Goal: Task Accomplishment & Management: Complete application form

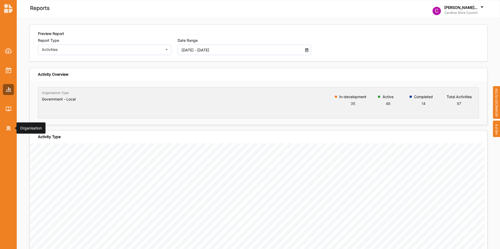
click at [9, 130] on img at bounding box center [8, 128] width 5 height 4
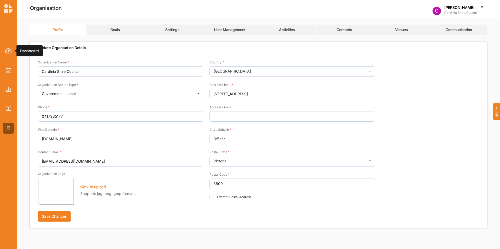
click at [7, 48] on img at bounding box center [8, 50] width 7 height 5
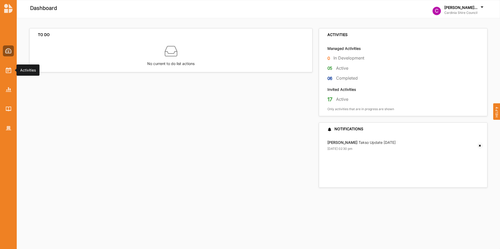
click at [8, 73] on img at bounding box center [8, 70] width 5 height 6
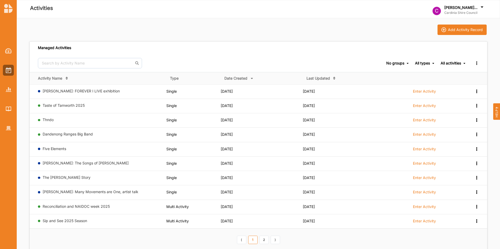
click at [76, 105] on link "Taste of Tamworth 2025" at bounding box center [64, 105] width 42 height 4
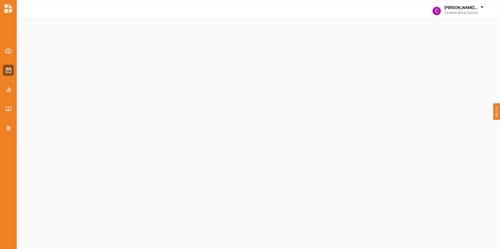
select select "2"
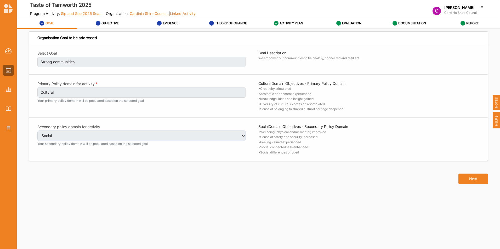
click at [478, 180] on button "Next" at bounding box center [473, 179] width 30 height 10
select select "2"
select select "9"
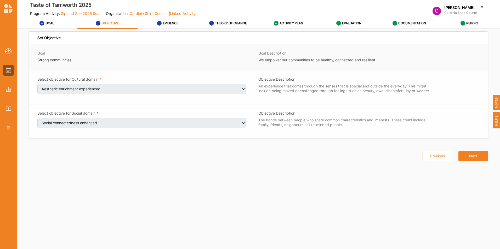
click at [478, 180] on div "Set Objective Goal Strong communities Goal Description We empower our communiti…" at bounding box center [258, 134] width 458 height 199
click at [479, 160] on button "Next" at bounding box center [473, 156] width 30 height 10
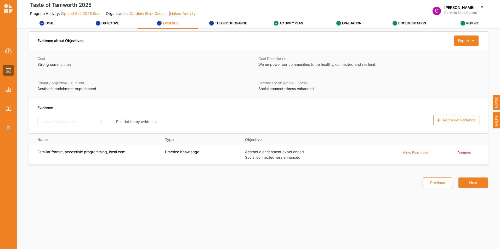
click at [479, 160] on td "Remove" at bounding box center [470, 155] width 34 height 19
click at [479, 183] on button "Next" at bounding box center [473, 183] width 30 height 10
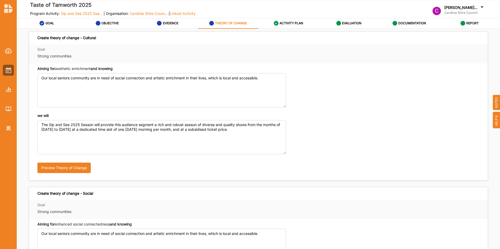
click at [479, 183] on div "Create theory of change - Cultural Goal Strong communities Aiming for aesthetic…" at bounding box center [258, 183] width 465 height 305
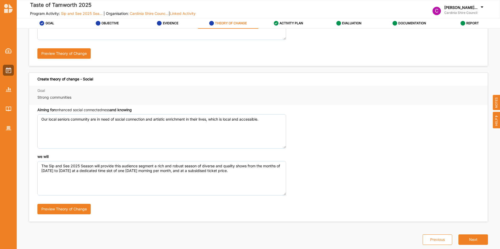
click at [472, 239] on button "Next" at bounding box center [473, 240] width 30 height 10
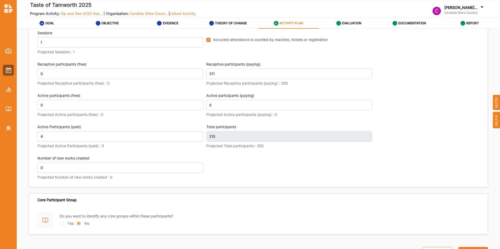
scroll to position [720, 0]
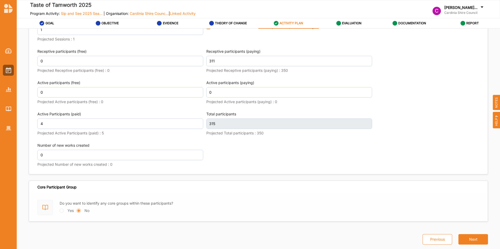
click at [473, 238] on button "Next" at bounding box center [473, 239] width 30 height 10
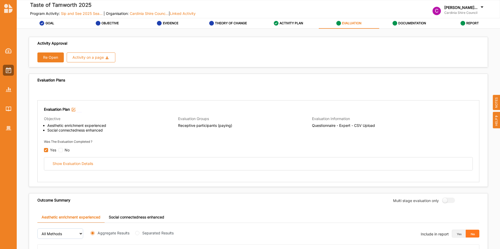
click at [55, 60] on button "Re Open" at bounding box center [50, 58] width 26 height 10
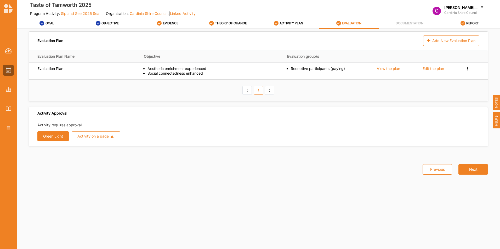
click at [52, 137] on button "Green Light" at bounding box center [52, 136] width 31 height 10
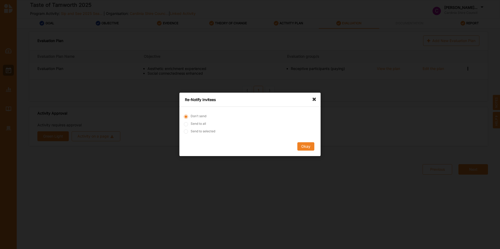
click at [302, 145] on button "Okay" at bounding box center [305, 147] width 17 height 8
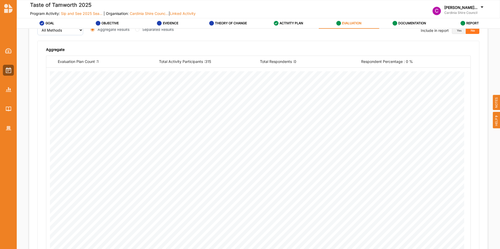
scroll to position [270, 0]
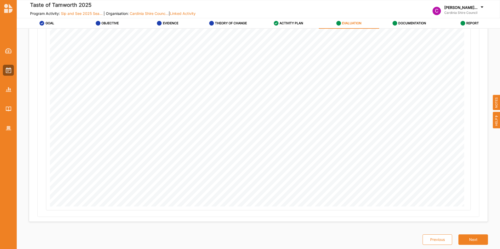
click at [470, 240] on button "Next" at bounding box center [473, 240] width 30 height 10
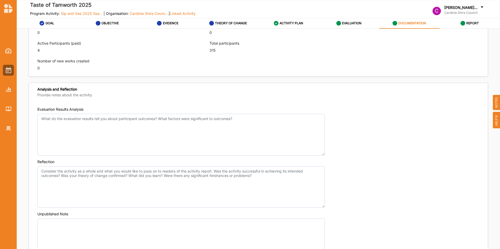
scroll to position [395, 0]
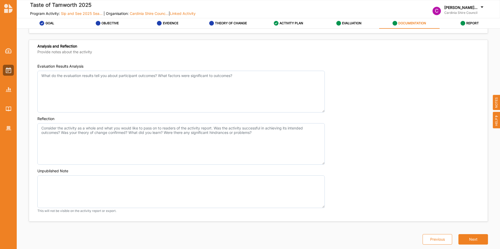
click at [468, 237] on button "Next" at bounding box center [473, 239] width 30 height 10
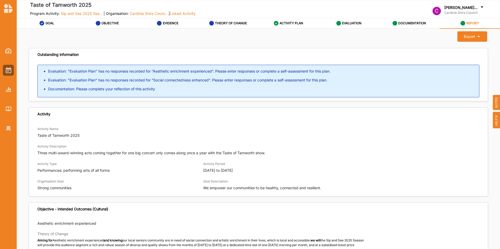
click at [350, 22] on label "EVALUATION" at bounding box center [351, 23] width 19 height 4
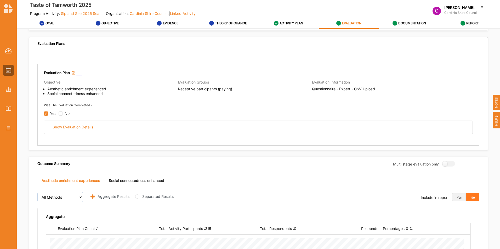
scroll to position [36, 0]
click at [82, 129] on div "Show Evaluation Details" at bounding box center [73, 127] width 40 height 5
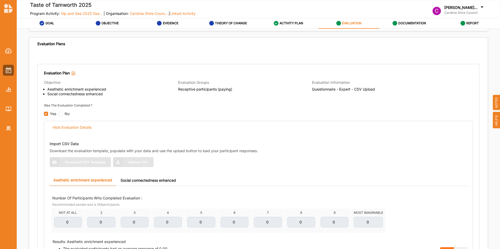
click at [78, 164] on div "Import CSV Data Download the evaluation template, populate with your data and u…" at bounding box center [260, 153] width 421 height 34
click at [10, 71] on img at bounding box center [8, 70] width 5 height 6
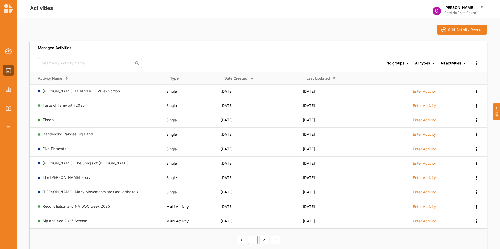
click at [49, 119] on link "Thndo" at bounding box center [48, 120] width 11 height 4
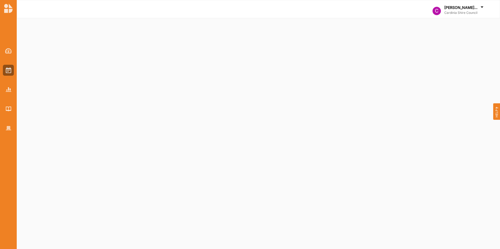
select select "2"
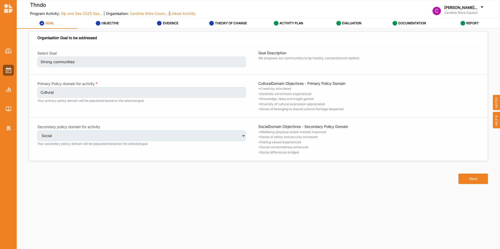
click at [471, 183] on button "Next" at bounding box center [473, 179] width 30 height 10
select select "2"
select select "9"
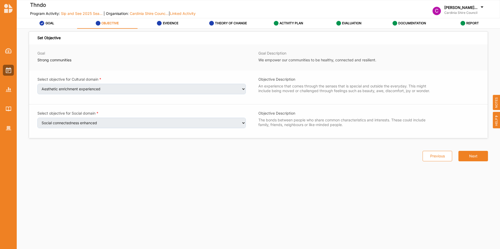
click at [472, 159] on button "Next" at bounding box center [473, 156] width 30 height 10
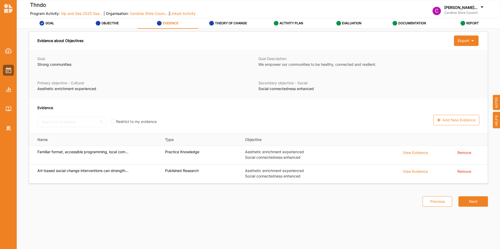
click at [470, 202] on button "Next" at bounding box center [473, 201] width 30 height 10
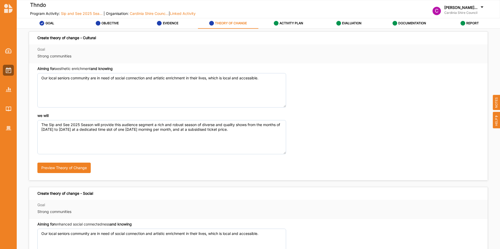
scroll to position [114, 0]
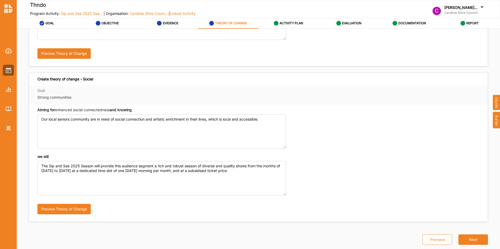
click at [469, 235] on button "Next" at bounding box center [473, 240] width 30 height 10
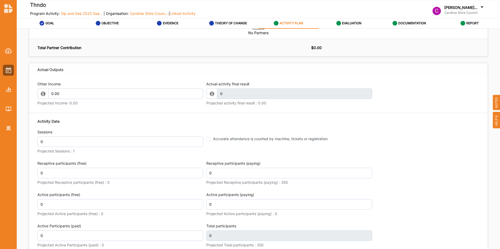
scroll to position [604, 0]
click at [143, 98] on input "0.00" at bounding box center [125, 93] width 155 height 10
type input "0"
type input "1"
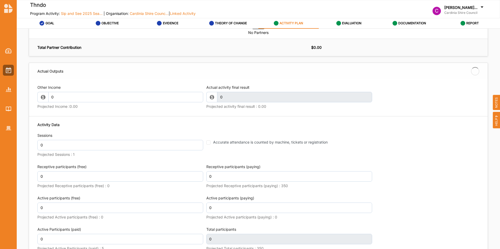
click at [363, 96] on div "Actual activity final result 0 This field is invalid Projected activity final r…" at bounding box center [289, 98] width 166 height 26
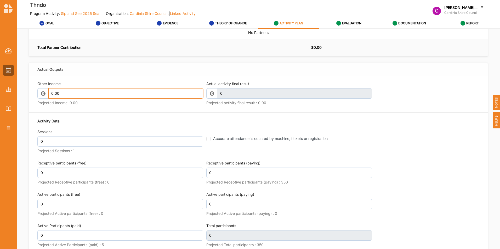
click at [76, 99] on input "0.00" at bounding box center [125, 93] width 155 height 10
type input "0"
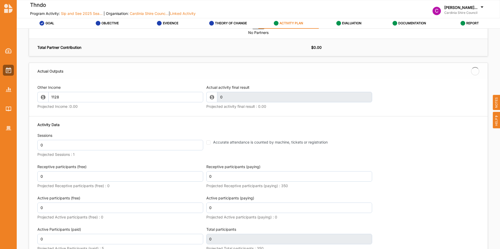
type input "1,128.00"
click at [137, 149] on input "0" at bounding box center [120, 145] width 166 height 10
type input "1,128.00"
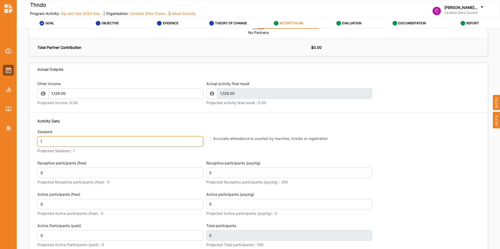
type input "1"
click at [206, 141] on fieldset "Accurate attendance is counted by machine, tickets or registration" at bounding box center [289, 135] width 166 height 12
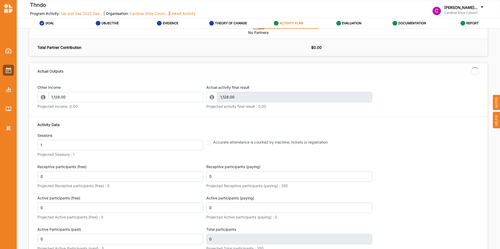
click at [206, 145] on input "Accurate attendance is counted by machine, tickets or registration" at bounding box center [208, 143] width 4 height 4
checkbox input "true"
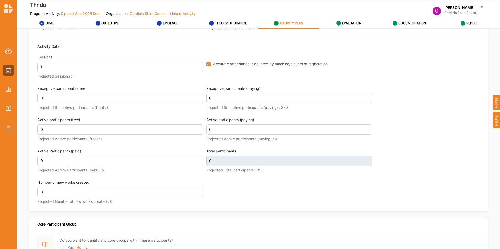
scroll to position [679, 0]
click at [127, 100] on input "0" at bounding box center [120, 98] width 166 height 10
type input "10"
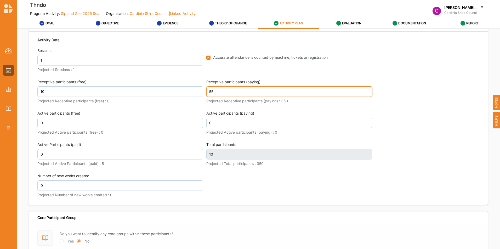
scroll to position [685, 0]
type input "55"
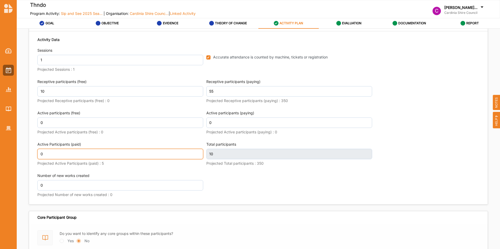
scroll to position [689, 0]
click at [84, 155] on input "0" at bounding box center [120, 154] width 166 height 10
type input "65"
type input "0"
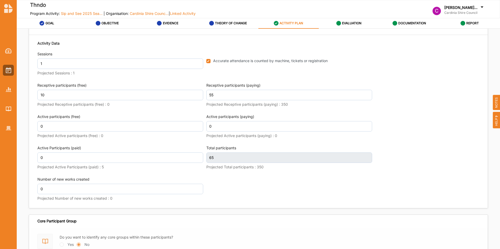
scroll to position [689, 0]
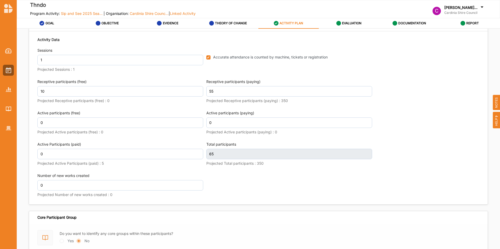
click at [268, 181] on div "Activity Data Sessions 1 Projected Sessions : 1 Accurate attendance is counted …" at bounding box center [258, 117] width 442 height 167
click at [131, 158] on input "0" at bounding box center [120, 154] width 166 height 10
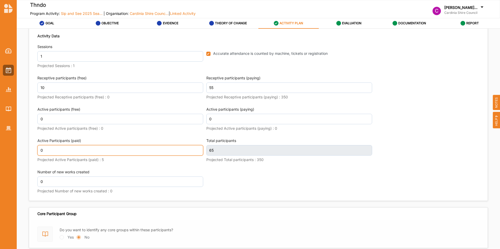
scroll to position [685, 0]
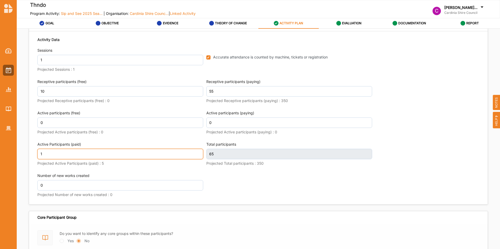
type input "1"
click at [283, 186] on div "Activity Data Sessions 1 Projected Sessions : 1 Accurate attendance is counted …" at bounding box center [258, 117] width 442 height 167
type input "66"
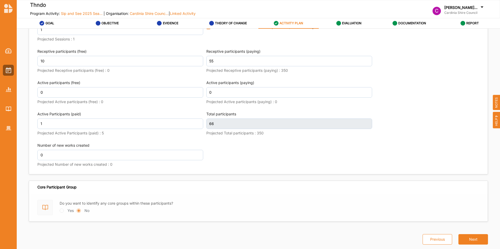
scroll to position [720, 0]
click at [467, 240] on button "Next" at bounding box center [473, 239] width 30 height 10
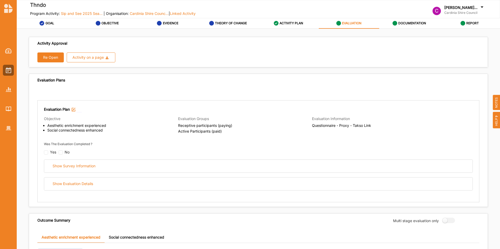
click at [67, 167] on div "Show Survey Information" at bounding box center [74, 166] width 43 height 5
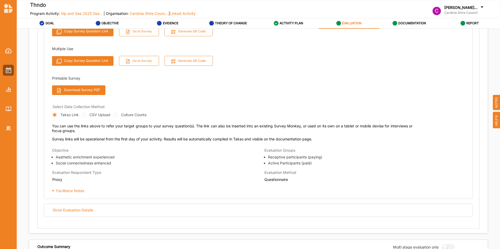
scroll to position [165, 0]
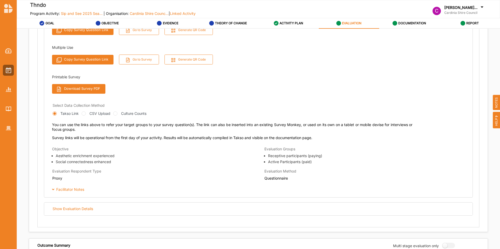
click at [78, 189] on div "Facilitator Notes" at bounding box center [259, 189] width 425 height 5
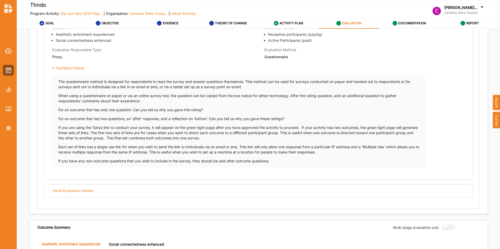
scroll to position [286, 0]
click at [78, 189] on div "Show Evaluation Details" at bounding box center [73, 190] width 40 height 5
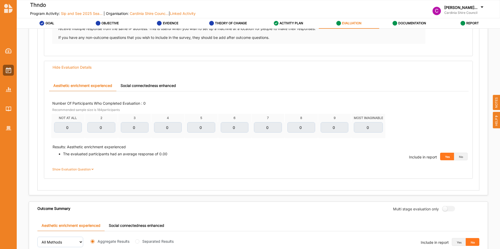
scroll to position [410, 0]
click at [444, 155] on button "Yes" at bounding box center [447, 157] width 14 height 8
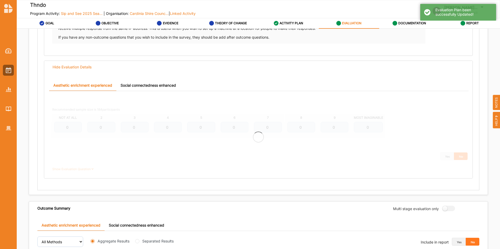
click at [444, 155] on div "Number Of Participants Who Completed Evaluation : 0 Recommended sample size is …" at bounding box center [258, 136] width 424 height 79
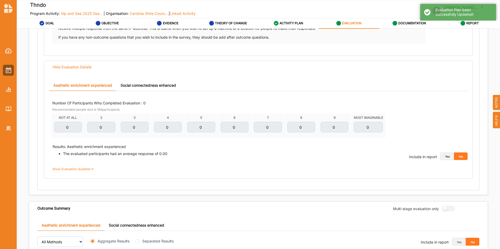
click at [444, 155] on button "Yes" at bounding box center [447, 157] width 14 height 8
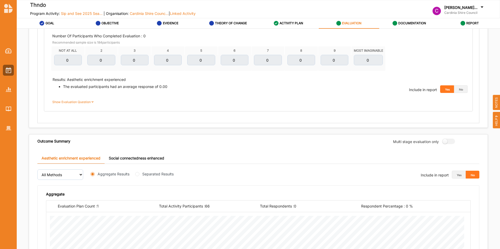
scroll to position [478, 0]
click at [75, 101] on label "Show Evaluation Question" at bounding box center [73, 101] width 43 height 5
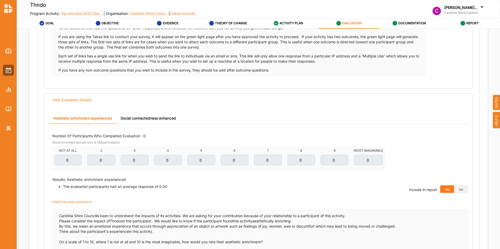
scroll to position [373, 0]
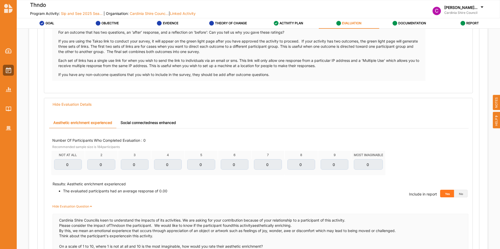
click at [279, 22] on label "ACTIVITY PLAN" at bounding box center [291, 23] width 24 height 4
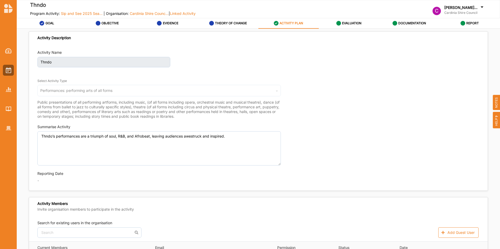
click at [343, 22] on label "EVALUATION" at bounding box center [351, 23] width 19 height 4
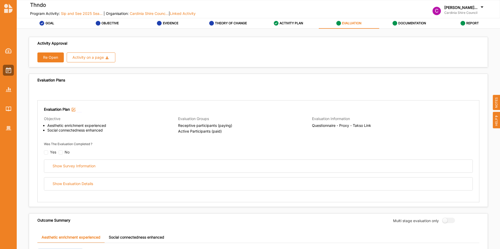
click at [48, 60] on button "Re Open" at bounding box center [50, 58] width 26 height 10
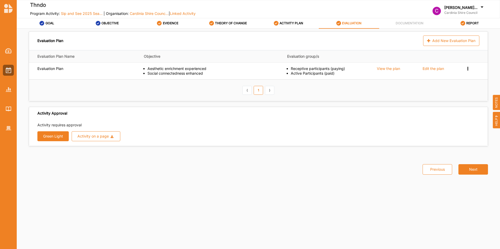
click at [429, 68] on div "Edit the plan" at bounding box center [432, 68] width 21 height 5
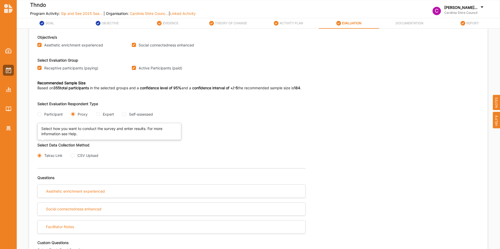
scroll to position [43, 0]
click at [128, 114] on div "Self-assessed" at bounding box center [137, 113] width 31 height 5
click at [124, 114] on input "Self-assessed" at bounding box center [124, 114] width 4 height 4
radio input "true"
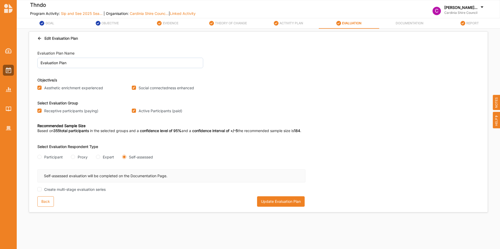
scroll to position [0, 0]
click at [39, 111] on input "Receptive participants (paying)" at bounding box center [39, 111] width 4 height 4
checkbox input "false"
click at [296, 202] on button "Update Evaluation Plan" at bounding box center [281, 201] width 48 height 10
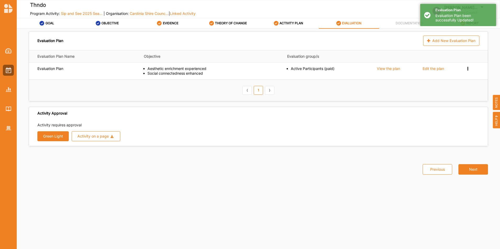
click at [470, 168] on button "Next" at bounding box center [473, 169] width 30 height 10
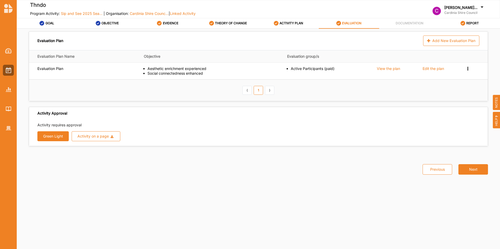
click at [470, 168] on button "Next" at bounding box center [473, 169] width 30 height 10
click at [47, 138] on button "Green Light" at bounding box center [52, 136] width 31 height 10
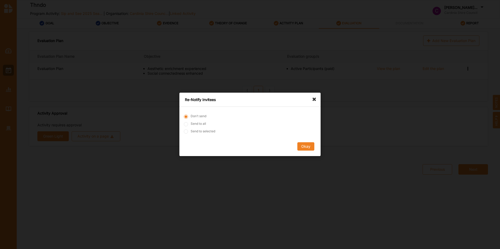
click at [306, 146] on button "Okay" at bounding box center [305, 147] width 17 height 8
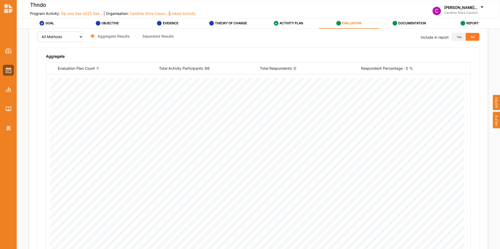
scroll to position [189, 0]
click at [456, 38] on button "Yes" at bounding box center [458, 37] width 14 height 8
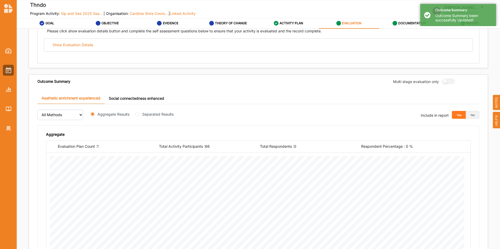
scroll to position [106, 0]
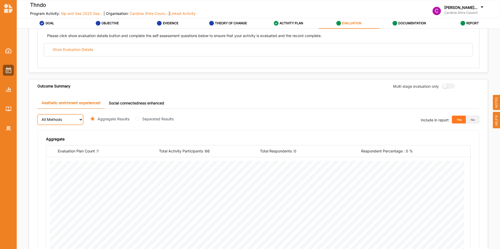
click at [78, 119] on select "All Methods" at bounding box center [60, 119] width 46 height 10
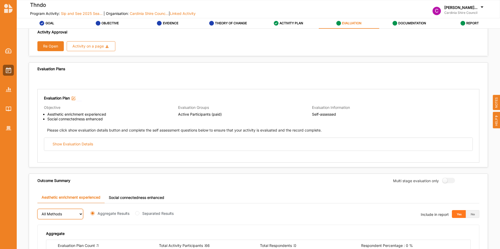
scroll to position [0, 0]
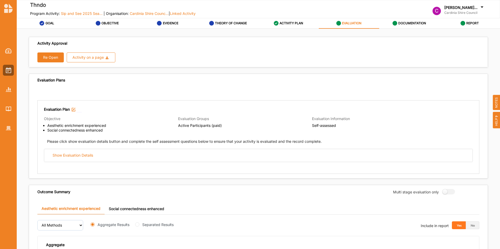
click at [83, 154] on div "Show Evaluation Details" at bounding box center [73, 155] width 40 height 5
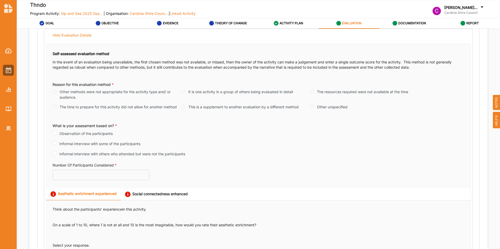
scroll to position [121, 0]
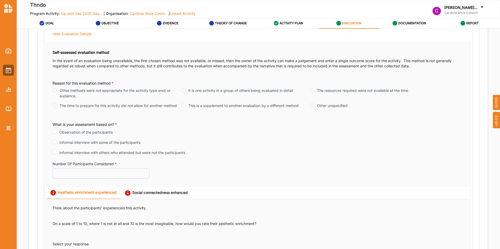
click at [311, 89] on input "The resources required were not available at the time" at bounding box center [312, 90] width 4 height 4
radio input "true"
click at [100, 142] on label "Informal interview with some of the participants" at bounding box center [99, 142] width 81 height 5
click at [57, 142] on input "Informal interview with some of the participants" at bounding box center [55, 142] width 4 height 4
checkbox input "true"
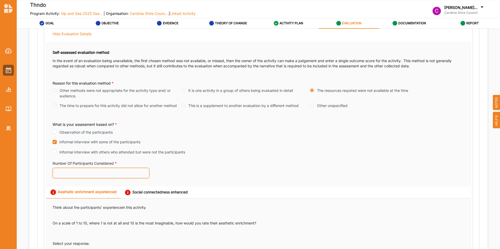
click at [78, 173] on input "Number Of Participants Considered *" at bounding box center [101, 173] width 97 height 10
click at [145, 172] on input "1" at bounding box center [101, 173] width 97 height 10
type input "2"
click at [145, 172] on input "2" at bounding box center [101, 173] width 97 height 10
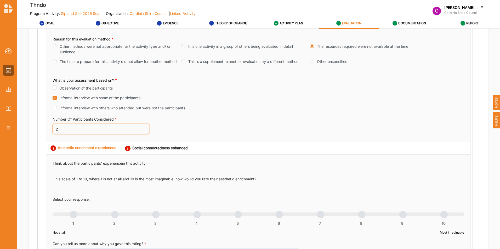
scroll to position [252, 0]
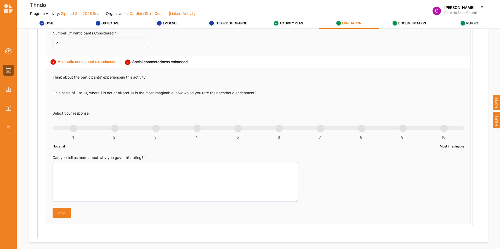
click at [403, 129] on div "1 2 3 4 5 6 7 8 9 10" at bounding box center [258, 131] width 411 height 4
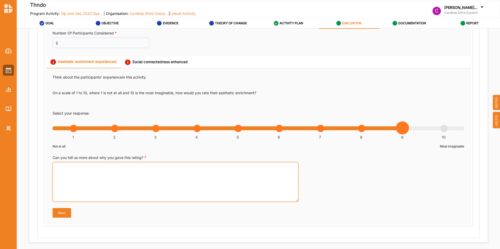
click at [154, 181] on textarea "Can you tell us more about why you gave this rating? *" at bounding box center [176, 182] width 246 height 40
paste textarea "This was such a warm, soul-baring show. It was not what we expected. The advert…"
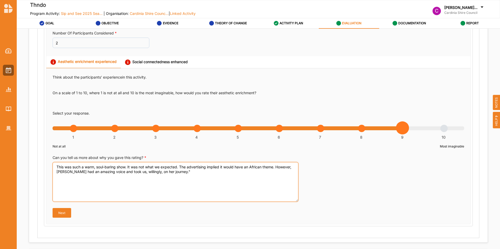
click at [55, 165] on textarea "This was such a warm, soul-baring show. It was not what we expected. The advert…" at bounding box center [176, 182] width 246 height 40
click at [201, 170] on textarea ""This was such a warm, soul-baring show. It was not what we expected. The adver…" at bounding box center [176, 182] width 246 height 40
type textarea ""This was such a warm, soul-baring show. It was not what we expected. The adver…"
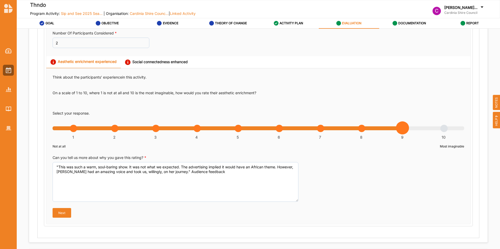
click at [60, 215] on button "Next" at bounding box center [62, 212] width 19 height 9
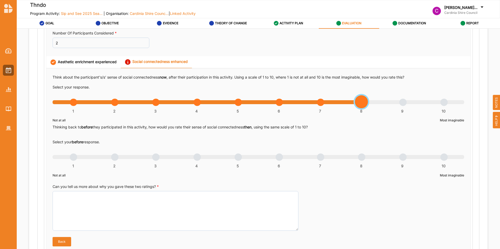
click at [358, 103] on div "1 2 3 4 5 6 7 8 9 10" at bounding box center [258, 105] width 411 height 4
click at [233, 104] on div "1 2 3 4 5 6 7 8 9 10" at bounding box center [258, 105] width 411 height 4
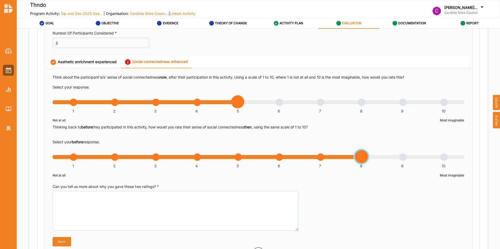
click at [364, 158] on div "1 2 3 4 5 6 7 8 9 10" at bounding box center [258, 160] width 411 height 4
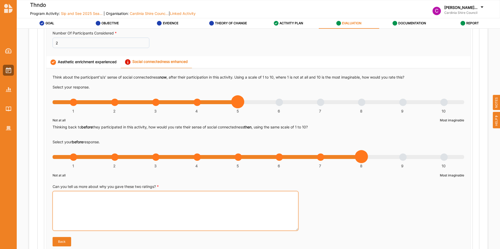
click at [207, 209] on textarea "Can you tell us more about why you gave these two ratings? *" at bounding box center [176, 211] width 246 height 40
paste textarea "This was such a warm, soul-baring show. It was not what we expected. The advert…"
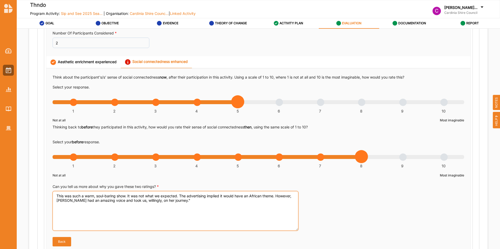
click at [55, 195] on textarea "This was such a warm, soul-baring show. It was not what we expected. The advert…" at bounding box center [176, 211] width 246 height 40
click at [224, 203] on textarea ""This was such a warm, soul-baring show. It was not what we expected. The adver…" at bounding box center [176, 211] width 246 height 40
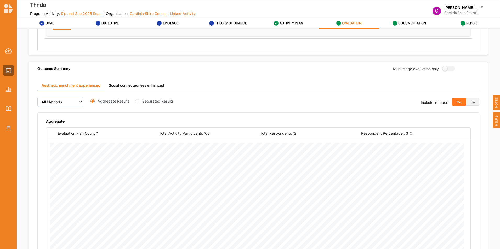
scroll to position [471, 0]
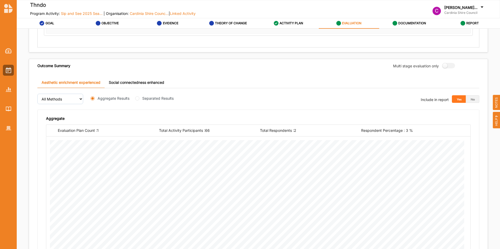
type textarea ""This was such a warm, soul-baring show. It was not what we expected. The adver…"
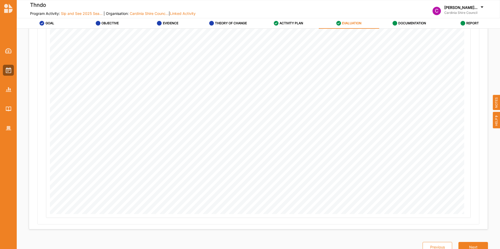
scroll to position [841, 0]
click at [466, 236] on button "Next" at bounding box center [473, 239] width 30 height 10
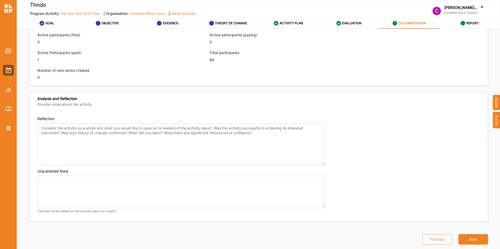
scroll to position [342, 0]
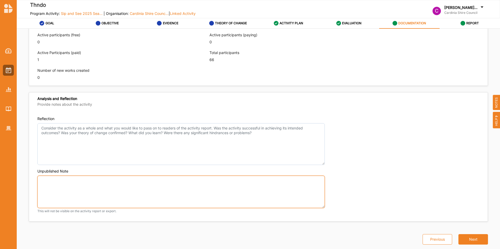
click at [164, 186] on textarea "Unpublished Note" at bounding box center [180, 192] width 287 height 33
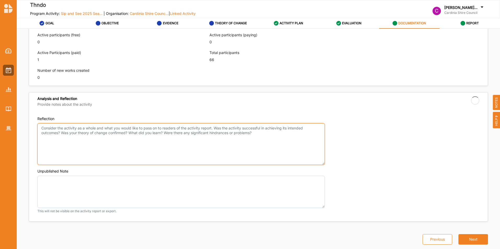
click at [160, 127] on textarea "Reflection" at bounding box center [180, 144] width 287 height 42
click at [234, 144] on textarea "Reflection" at bounding box center [180, 144] width 287 height 42
paste textarea "Thndo was programmed in this Sip and See slot to offer audiences diversity of v…"
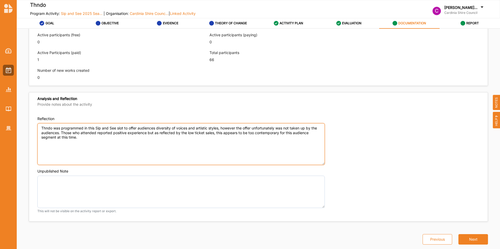
type textarea "Thndo was programmed in this Sip and See slot to offer audiences diversity of v…"
click at [462, 241] on button "Next" at bounding box center [473, 239] width 30 height 10
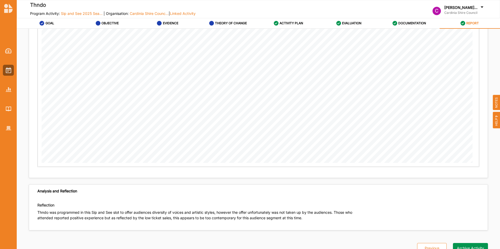
scroll to position [1082, 0]
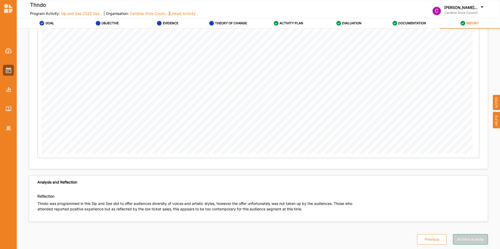
click at [463, 240] on button "Archive Activity" at bounding box center [470, 239] width 35 height 10
click at [5, 73] on div at bounding box center [8, 70] width 11 height 11
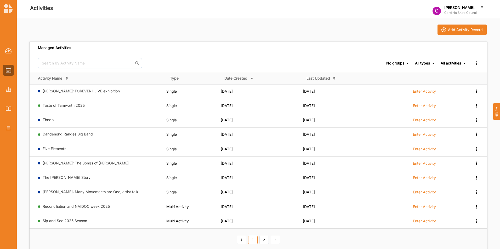
click at [72, 134] on link "Dandenong Ranges Big Band" at bounding box center [68, 134] width 50 height 4
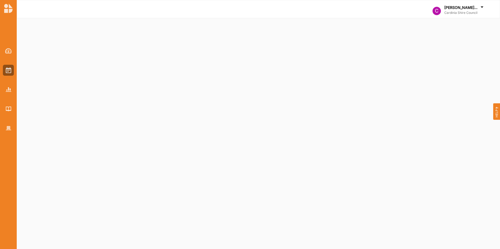
select select "2"
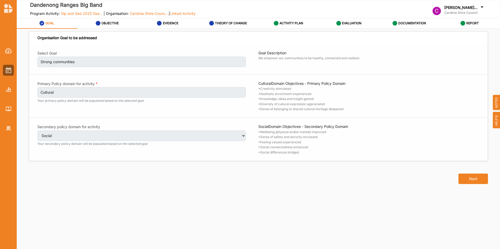
click at [471, 179] on button "Next" at bounding box center [473, 179] width 30 height 10
select select "2"
select select "9"
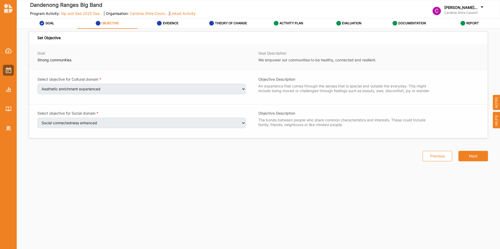
click at [475, 155] on button "Next" at bounding box center [473, 156] width 30 height 10
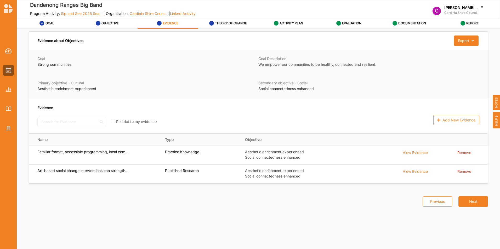
click at [470, 200] on button "Next" at bounding box center [473, 201] width 30 height 10
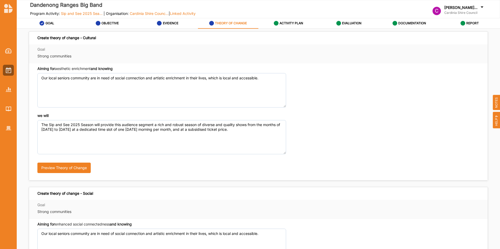
scroll to position [114, 0]
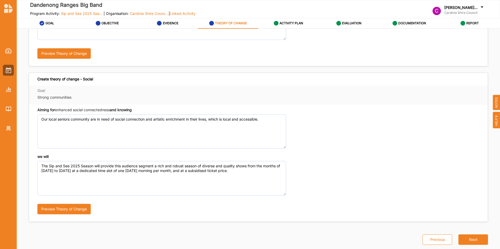
click at [470, 239] on button "Next" at bounding box center [473, 240] width 30 height 10
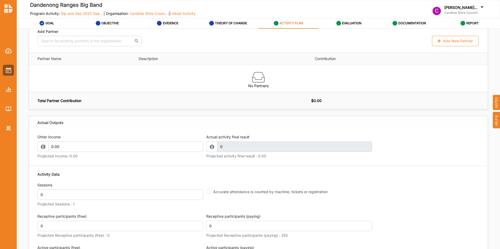
scroll to position [551, 0]
click at [128, 149] on input "0.00" at bounding box center [125, 146] width 155 height 10
type input "0"
type input "1608"
click at [180, 199] on input "0" at bounding box center [120, 194] width 166 height 10
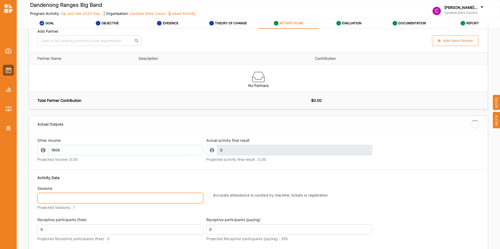
type input "1"
type input "1,608.00"
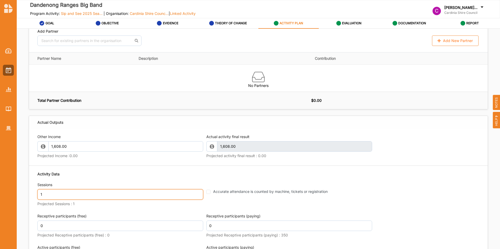
type input "1"
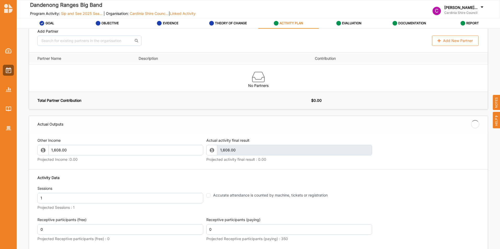
click at [206, 198] on div "Accurate attendance is counted by machine, tickets or registration" at bounding box center [287, 195] width 163 height 5
click at [207, 198] on input "Accurate attendance is counted by machine, tickets or registration" at bounding box center [208, 196] width 4 height 4
checkbox input "true"
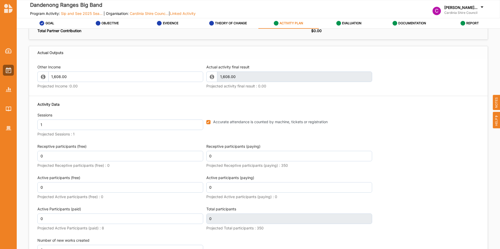
scroll to position [631, 0]
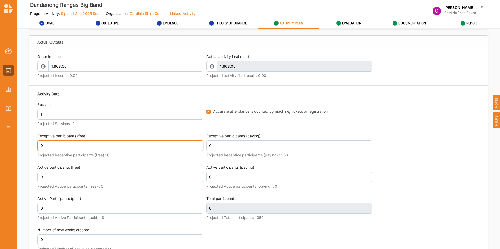
click at [144, 151] on input "0" at bounding box center [120, 146] width 166 height 10
type input "6"
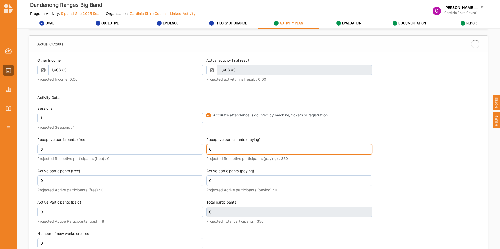
click at [224, 153] on input "0" at bounding box center [289, 149] width 166 height 10
type input "6"
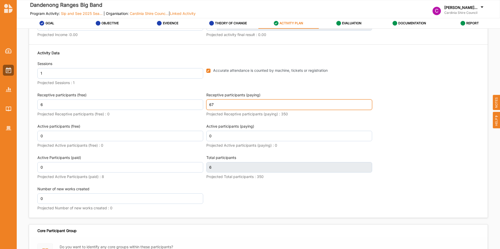
scroll to position [673, 0]
type input "67"
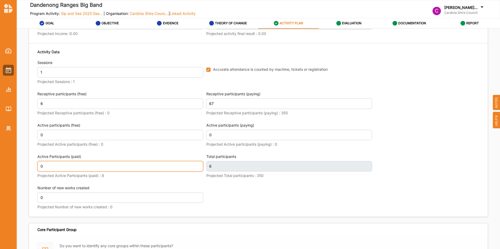
scroll to position [677, 0]
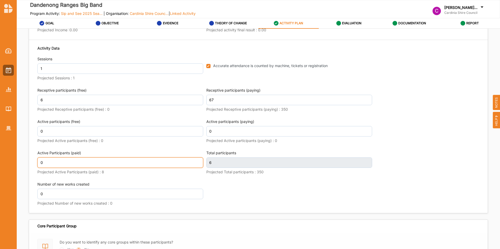
click at [171, 168] on input "0" at bounding box center [120, 163] width 166 height 10
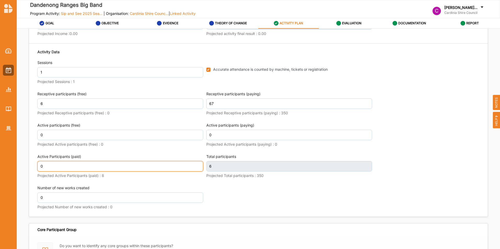
type input "73"
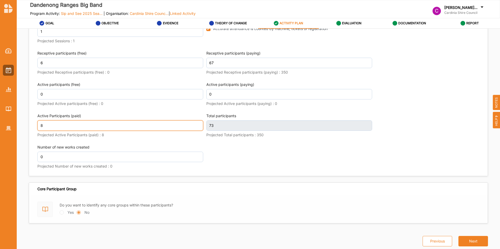
scroll to position [714, 0]
type input "8"
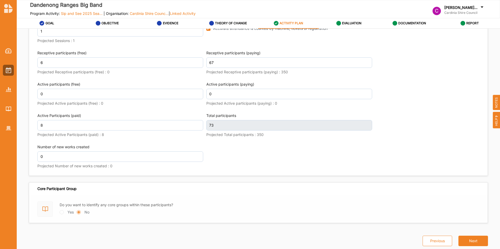
click at [463, 244] on button "Next" at bounding box center [473, 241] width 30 height 10
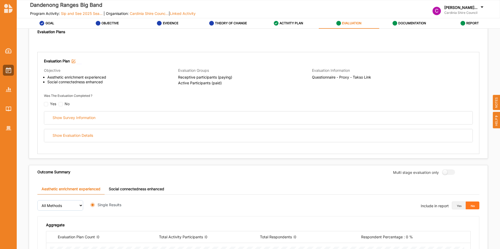
radio input "true"
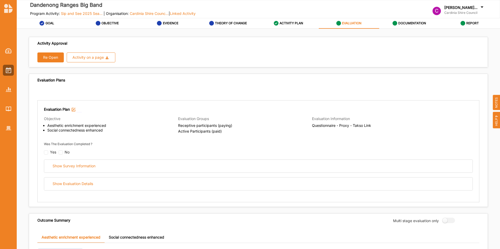
click at [56, 56] on button "Re Open" at bounding box center [50, 58] width 26 height 10
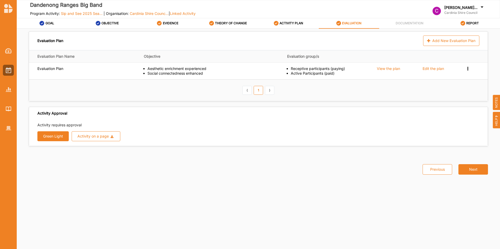
click at [431, 71] on td "Edit the plan" at bounding box center [440, 70] width 43 height 17
click at [431, 70] on div "Edit the plan" at bounding box center [432, 68] width 21 height 5
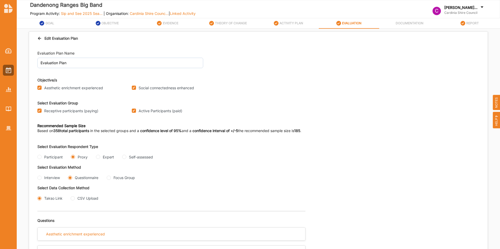
click at [134, 111] on input "Active Participants (paid)" at bounding box center [134, 111] width 4 height 4
checkbox input "false"
click at [126, 157] on input "Self-assessed" at bounding box center [124, 157] width 4 height 4
radio input "true"
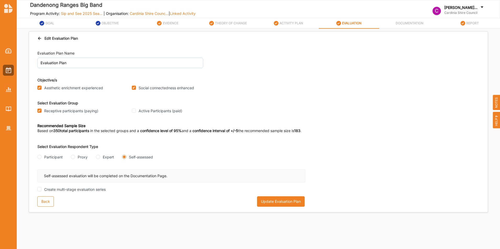
click at [272, 201] on button "Update Evaluation Plan" at bounding box center [281, 201] width 48 height 10
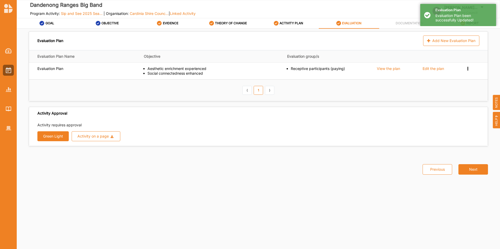
click at [67, 140] on button "Green Light" at bounding box center [52, 136] width 31 height 10
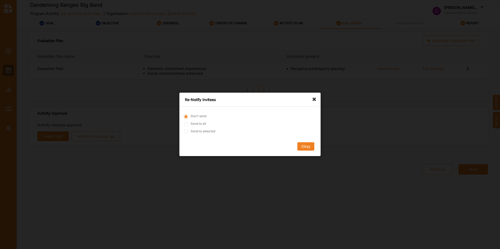
click at [311, 146] on button "Okay" at bounding box center [305, 147] width 17 height 8
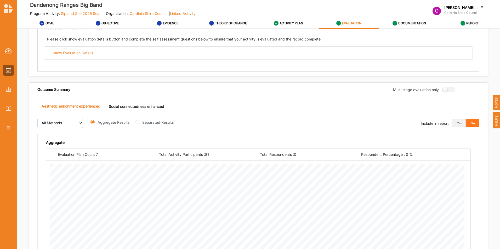
scroll to position [261, 0]
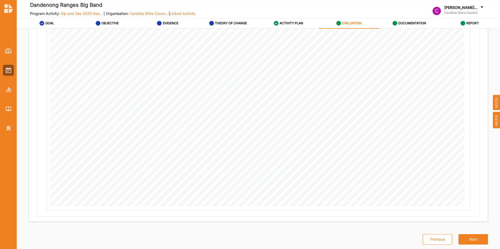
click at [433, 239] on button "Previous" at bounding box center [437, 239] width 30 height 10
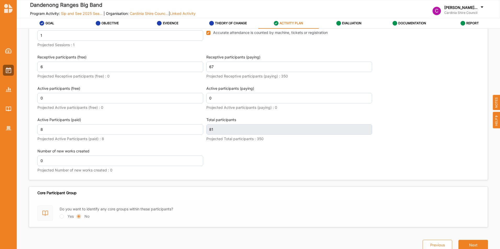
scroll to position [720, 0]
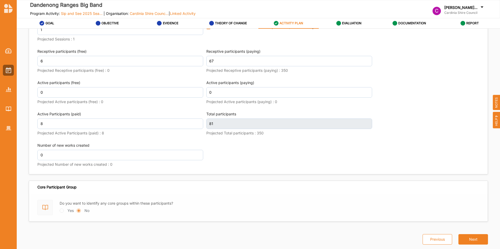
click at [468, 238] on button "Next" at bounding box center [473, 239] width 30 height 10
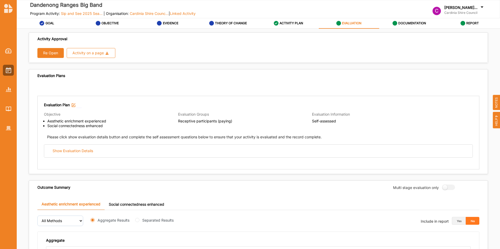
scroll to position [4, 0]
click at [76, 149] on div "Show Evaluation Details" at bounding box center [258, 151] width 428 height 13
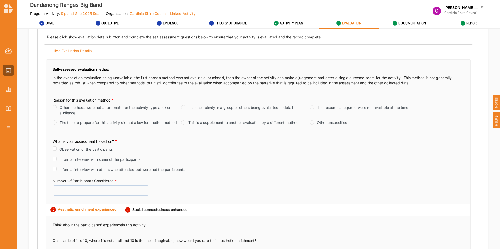
scroll to position [105, 0]
click at [311, 106] on input "The resources required were not available at the time" at bounding box center [312, 107] width 4 height 4
radio input "true"
click at [100, 150] on label "Observation of the participants" at bounding box center [85, 148] width 53 height 5
click at [57, 150] on input "Observation of the participants" at bounding box center [55, 148] width 4 height 4
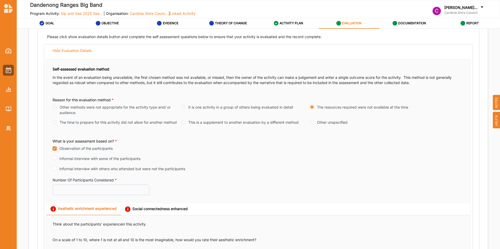
checkbox input "true"
click at [86, 169] on label "Informal interview with others who attended but were not the participants" at bounding box center [122, 168] width 126 height 5
click at [57, 169] on input "Informal interview with others who attended but were not the participants" at bounding box center [55, 168] width 4 height 4
checkbox input "true"
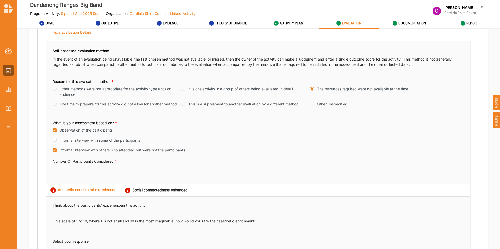
scroll to position [125, 0]
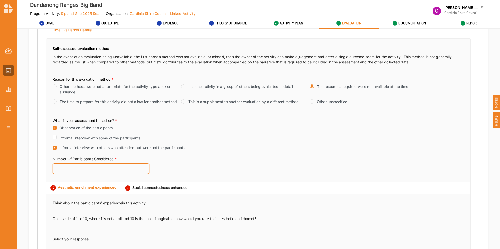
click at [86, 169] on input "Number Of Participants Considered *" at bounding box center [101, 169] width 97 height 10
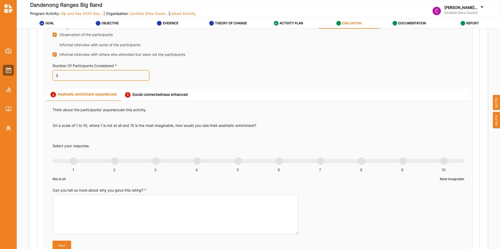
scroll to position [240, 0]
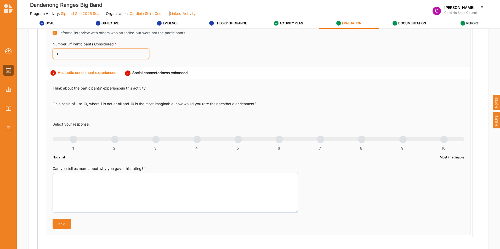
type input "3"
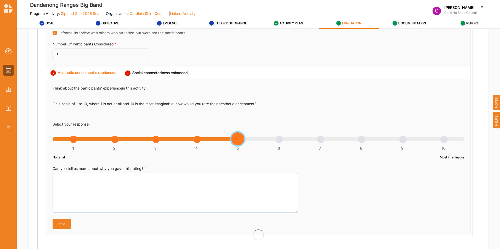
click at [238, 140] on div "1 2 3 4 5 6 7 8 9 10" at bounding box center [258, 142] width 411 height 4
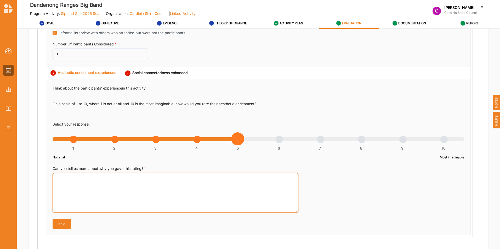
click at [211, 189] on textarea "Can you tell us more about why you gave this rating? *" at bounding box center [176, 193] width 246 height 40
click at [192, 179] on textarea "Can you tell us more about why you gave this rating? *" at bounding box center [176, 193] width 246 height 40
paste textarea "The anecdotal feedback from the audience was this was a local "hobbiest" band a…"
type textarea "The anecdotal feedback from the audience was this was a local "hobbiest" band a…"
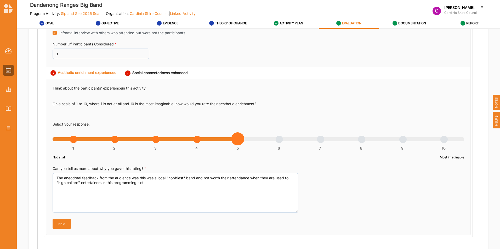
click at [61, 224] on button "Next" at bounding box center [62, 223] width 19 height 9
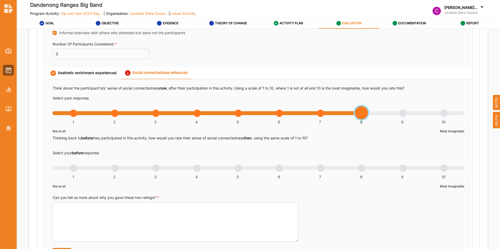
click at [360, 114] on div "1 2 3 4 5 6 7 8 9 10" at bounding box center [258, 116] width 411 height 4
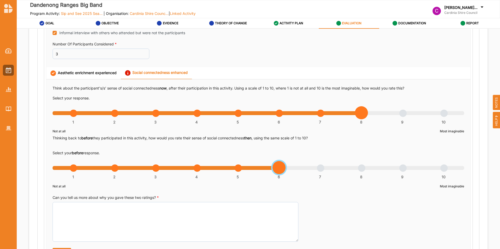
click at [280, 169] on div "1 2 3 4 5 6 7 8 9 10" at bounding box center [258, 171] width 411 height 4
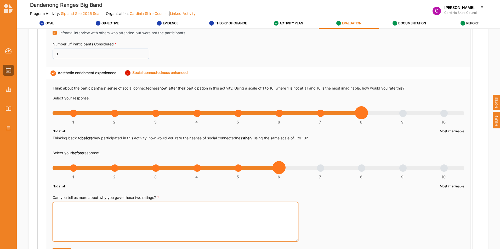
click at [225, 221] on textarea "Can you tell us more about why you gave these two ratings? *" at bounding box center [176, 222] width 246 height 40
click at [186, 213] on textarea "Can you tell us more about why you gave these two ratings? *" at bounding box center [176, 222] width 246 height 40
paste textarea "The observation was that those who attended still enjoyed the time socialising …"
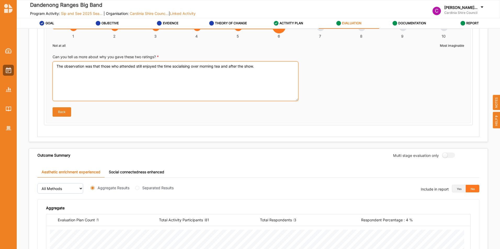
scroll to position [381, 0]
type textarea "The observation was that those who attended still enjoyed the time socialising …"
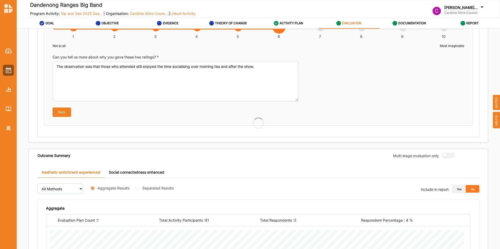
click at [457, 190] on button "Yes" at bounding box center [458, 189] width 14 height 8
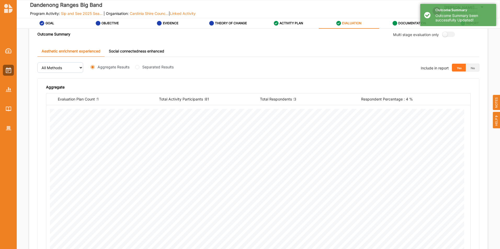
scroll to position [840, 0]
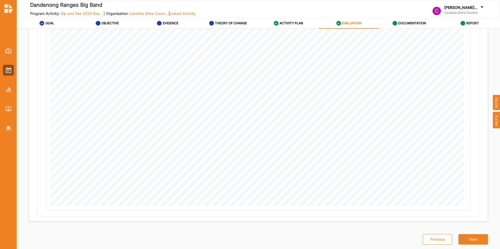
click at [469, 231] on div "Previous Next" at bounding box center [452, 233] width 72 height 23
click at [469, 240] on button "Next" at bounding box center [473, 239] width 30 height 10
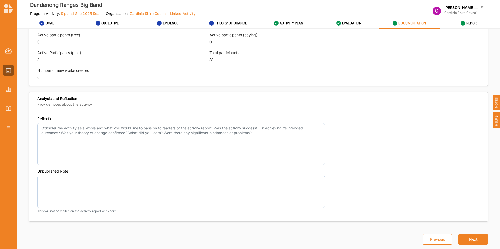
scroll to position [342, 0]
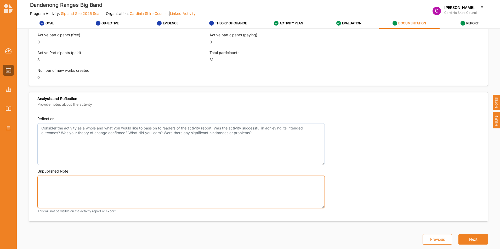
click at [259, 177] on textarea "Unpublished Note" at bounding box center [180, 192] width 287 height 33
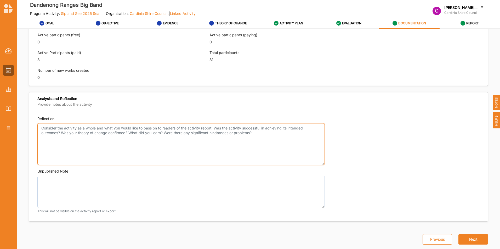
click at [257, 135] on textarea "Reflection" at bounding box center [180, 144] width 287 height 42
paste textarea "While the idea might have been that our general senior audience enjoy both a bi…"
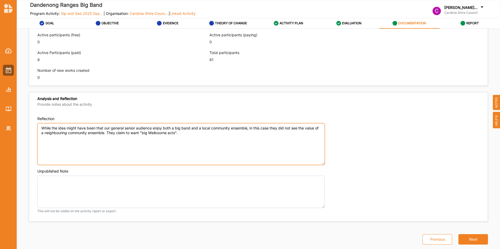
type textarea "While the idea might have been that our general senior audience enjoy both a bi…"
click at [464, 239] on button "Next" at bounding box center [473, 239] width 30 height 10
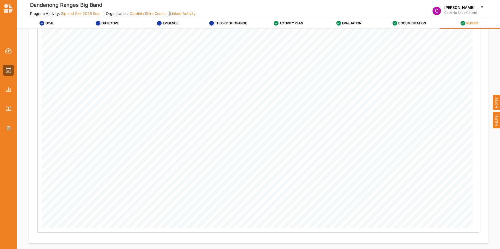
scroll to position [1082, 0]
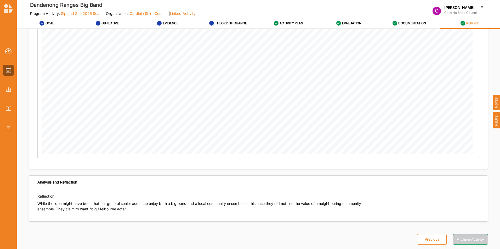
click at [466, 240] on button "Archive Activity" at bounding box center [470, 239] width 35 height 10
click at [9, 74] on div at bounding box center [8, 70] width 11 height 11
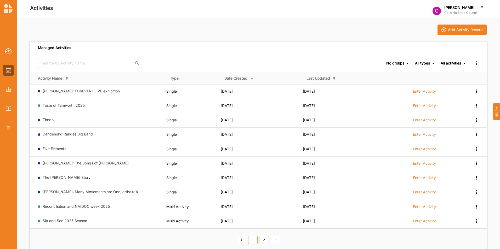
click at [46, 118] on link "Thndo" at bounding box center [48, 120] width 11 height 4
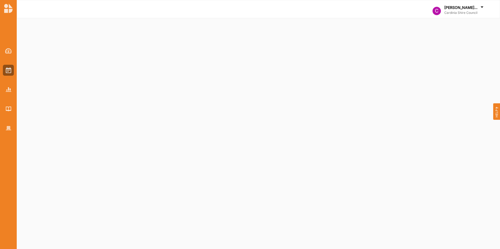
select select "2"
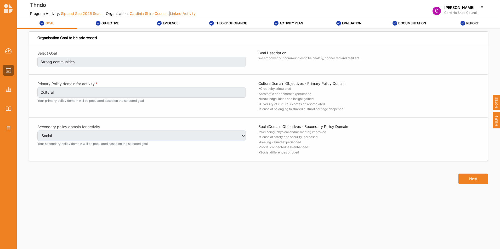
click at [467, 179] on button "Next" at bounding box center [473, 179] width 30 height 10
select select "2"
select select "9"
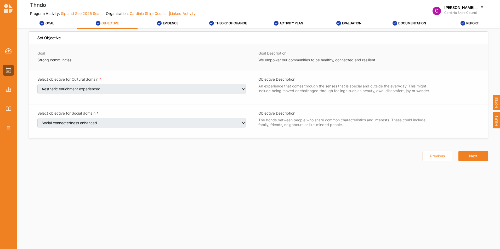
click at [472, 154] on button "Next" at bounding box center [473, 156] width 30 height 10
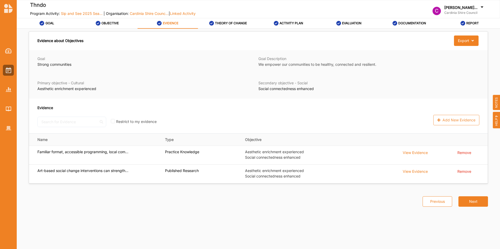
click at [473, 204] on button "Next" at bounding box center [473, 201] width 30 height 10
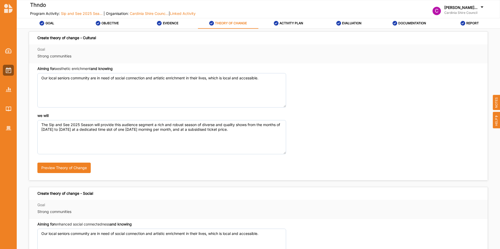
scroll to position [114, 0]
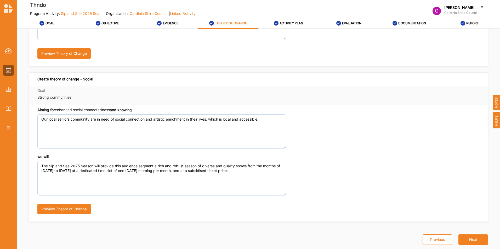
click at [469, 243] on button "Next" at bounding box center [473, 240] width 30 height 10
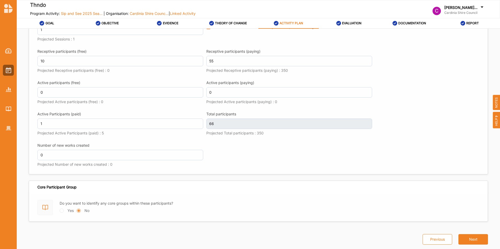
click at [469, 243] on button "Next" at bounding box center [473, 239] width 30 height 10
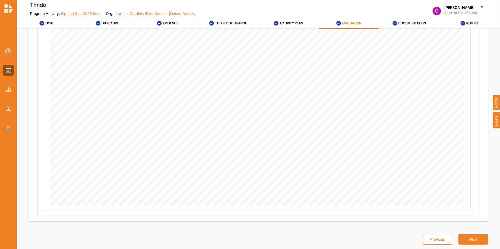
click at [469, 243] on button "Next" at bounding box center [473, 239] width 30 height 10
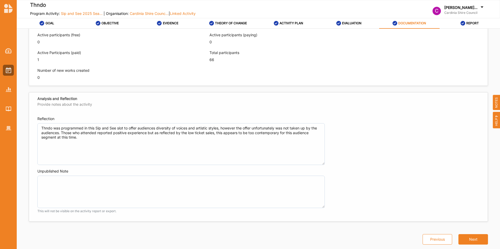
click at [469, 243] on button "Next" at bounding box center [473, 239] width 30 height 10
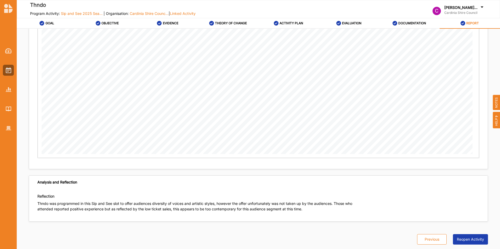
scroll to position [1082, 0]
click at [469, 243] on button "Reopen Activity" at bounding box center [470, 239] width 35 height 10
click at [351, 23] on label "EVALUATION" at bounding box center [351, 23] width 19 height 4
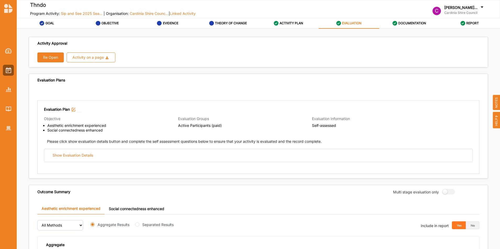
click at [54, 56] on button "Re Open" at bounding box center [50, 58] width 26 height 10
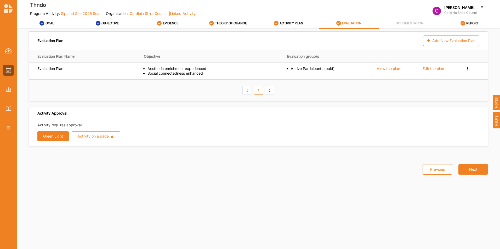
click at [426, 67] on div "Edit the plan" at bounding box center [432, 68] width 21 height 5
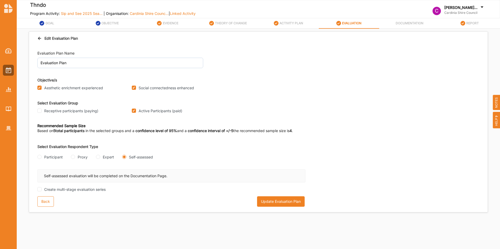
click at [41, 111] on input "Receptive participants (paying)" at bounding box center [39, 111] width 4 height 4
checkbox input "true"
click at [135, 112] on input "Active Participants (paid)" at bounding box center [134, 111] width 4 height 4
checkbox input "false"
click at [276, 201] on button "Update Evaluation Plan" at bounding box center [281, 201] width 48 height 10
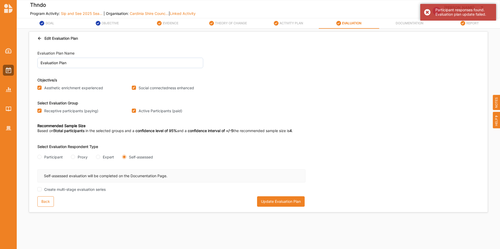
click at [134, 114] on div "Active Participants (paid)" at bounding box center [177, 111] width 91 height 7
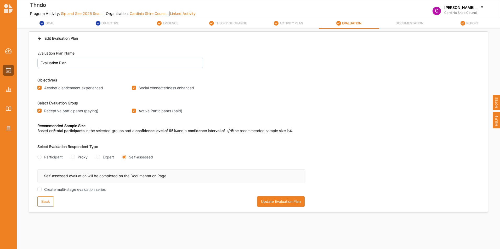
click at [134, 112] on input "Active Participants (paid)" at bounding box center [134, 111] width 4 height 4
checkbox input "false"
click at [268, 202] on button "Update Evaluation Plan" at bounding box center [281, 201] width 48 height 10
click at [47, 199] on div "Back" at bounding box center [45, 201] width 16 height 10
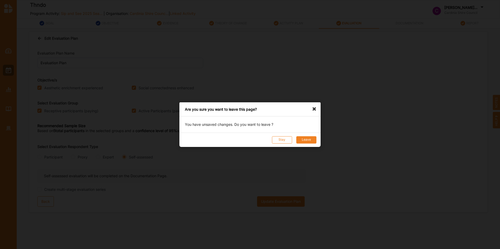
click at [303, 143] on button "Leave" at bounding box center [306, 139] width 20 height 7
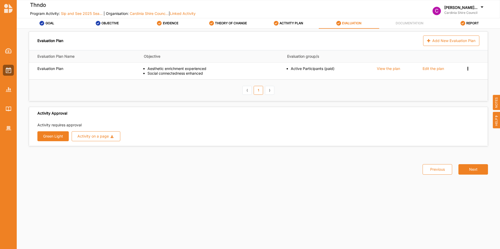
click at [381, 68] on div "View the plan" at bounding box center [388, 68] width 23 height 5
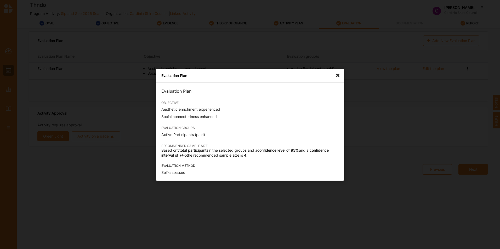
click at [334, 76] on div "Evaluation Plan" at bounding box center [250, 76] width 188 height 14
click at [336, 74] on icon at bounding box center [339, 73] width 8 height 8
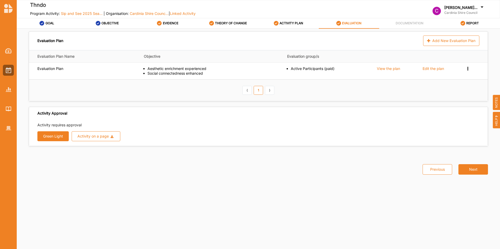
click at [431, 69] on div "Edit the plan" at bounding box center [432, 68] width 21 height 5
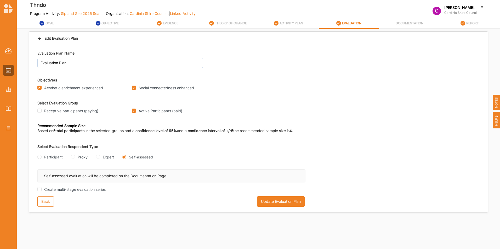
click at [39, 111] on input "Receptive participants (paying)" at bounding box center [39, 111] width 4 height 4
checkbox input "true"
click at [272, 200] on button "Update Evaluation Plan" at bounding box center [281, 201] width 48 height 10
click at [48, 206] on div "Back" at bounding box center [45, 201] width 16 height 10
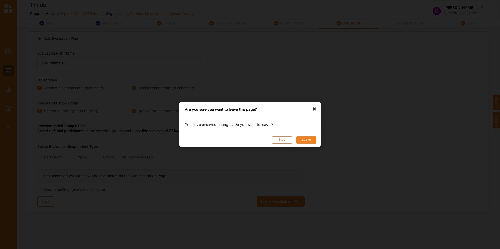
click at [302, 141] on button "Leave" at bounding box center [306, 139] width 20 height 7
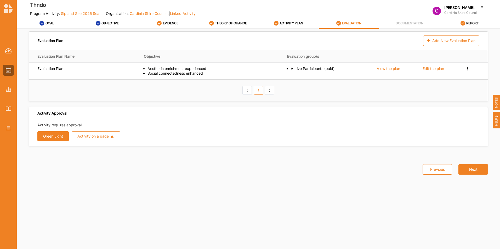
click at [466, 68] on icon at bounding box center [467, 68] width 4 height 4
click at [467, 170] on button "Next" at bounding box center [473, 169] width 30 height 10
click at [45, 135] on button "Green Light" at bounding box center [52, 136] width 31 height 10
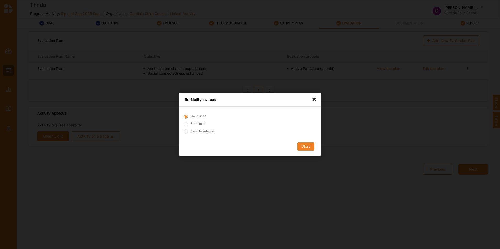
click at [306, 148] on button "Okay" at bounding box center [305, 147] width 17 height 8
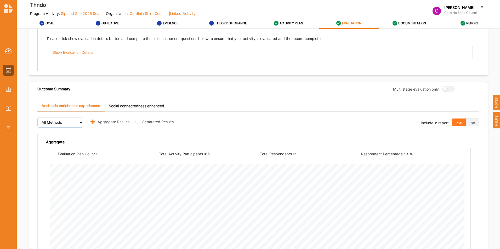
scroll to position [103, 0]
click at [468, 123] on button "No" at bounding box center [472, 123] width 14 height 8
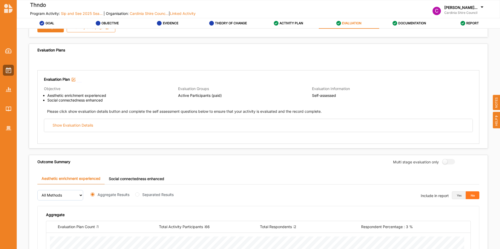
scroll to position [0, 0]
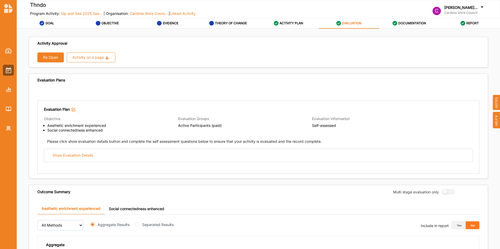
click at [73, 155] on div "Show Evaluation Details" at bounding box center [73, 155] width 40 height 5
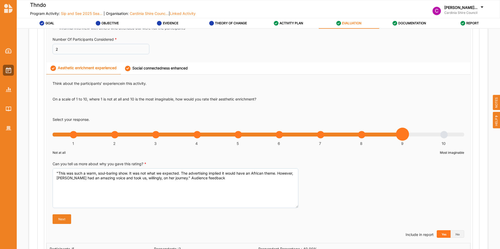
scroll to position [246, 0]
click at [453, 231] on button "No" at bounding box center [457, 234] width 14 height 8
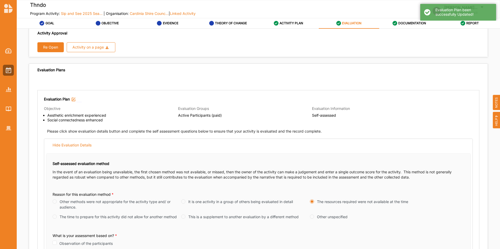
scroll to position [0, 0]
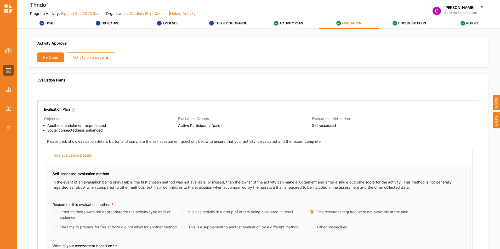
click at [44, 57] on button "Re Open" at bounding box center [50, 58] width 26 height 10
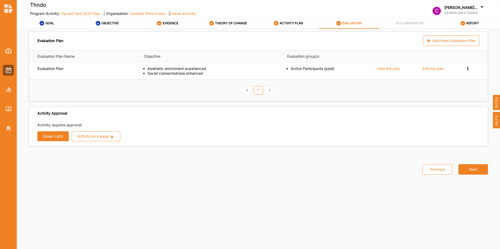
click at [435, 68] on div "Edit the plan" at bounding box center [432, 68] width 21 height 5
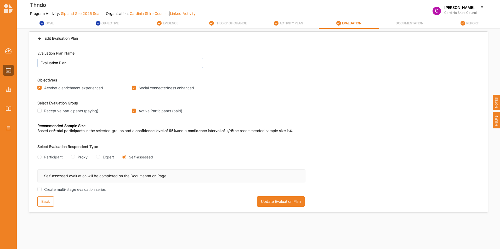
click at [37, 112] on input "Receptive participants (paying)" at bounding box center [39, 111] width 4 height 4
checkbox input "true"
click at [131, 110] on div "Receptive participants (paying)" at bounding box center [84, 111] width 94 height 7
click at [134, 111] on input "Active Participants (paid)" at bounding box center [134, 111] width 4 height 4
checkbox input "false"
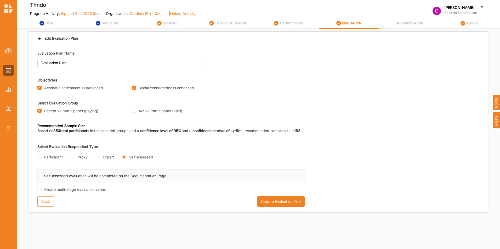
click at [263, 201] on button "Update Evaluation Plan" at bounding box center [281, 201] width 48 height 10
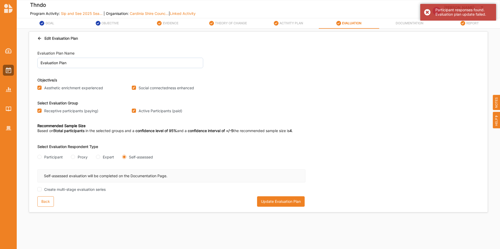
click at [263, 201] on button "Update Evaluation Plan" at bounding box center [281, 201] width 48 height 10
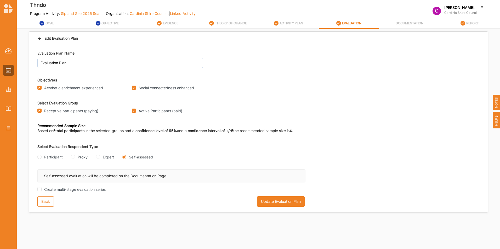
click at [43, 206] on div "Back" at bounding box center [45, 201] width 16 height 10
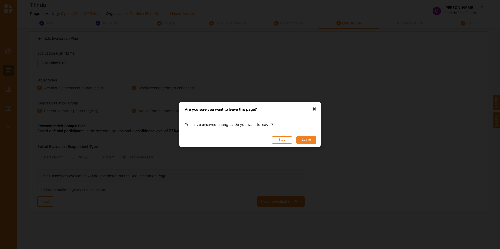
click at [319, 139] on div "Stay Leave" at bounding box center [249, 139] width 141 height 14
click at [313, 139] on button "Leave" at bounding box center [306, 139] width 20 height 7
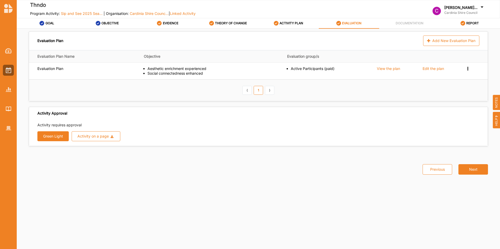
click at [426, 68] on div "Edit the plan" at bounding box center [432, 68] width 21 height 5
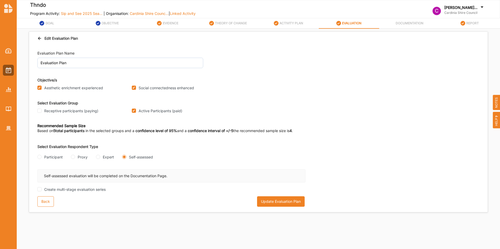
click at [58, 109] on label "Receptive participants (paying)" at bounding box center [71, 111] width 54 height 5
click at [42, 109] on input "Receptive participants (paying)" at bounding box center [39, 111] width 4 height 4
checkbox input "true"
click at [135, 110] on input "Active Participants (paid)" at bounding box center [134, 111] width 4 height 4
checkbox input "false"
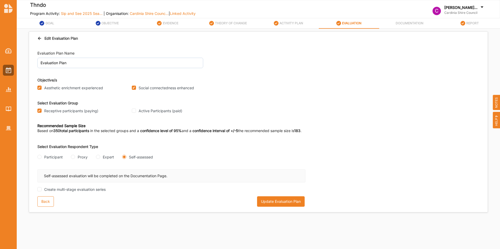
click at [270, 202] on button "Update Evaluation Plan" at bounding box center [281, 201] width 48 height 10
click at [8, 69] on img at bounding box center [8, 70] width 5 height 6
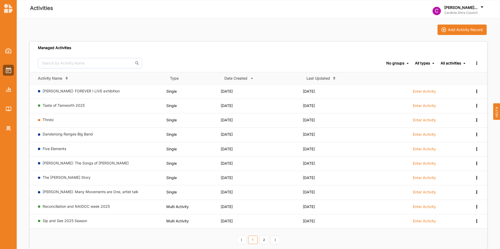
click at [46, 120] on link "Thndo" at bounding box center [48, 120] width 11 height 4
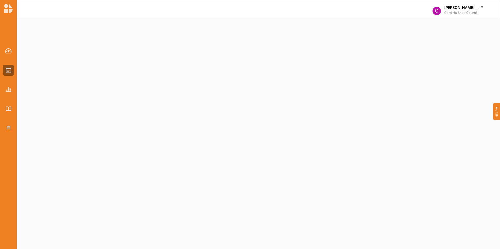
select select "2"
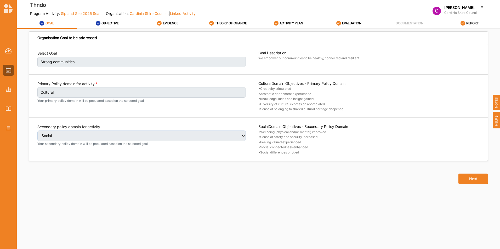
click at [472, 179] on button "Next" at bounding box center [473, 179] width 30 height 10
select select "2"
select select "9"
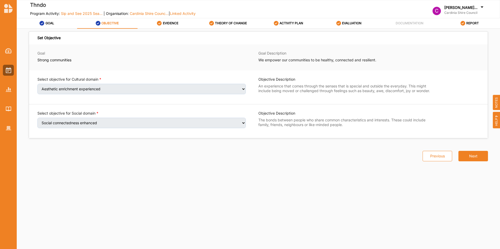
click at [472, 159] on button "Next" at bounding box center [473, 156] width 30 height 10
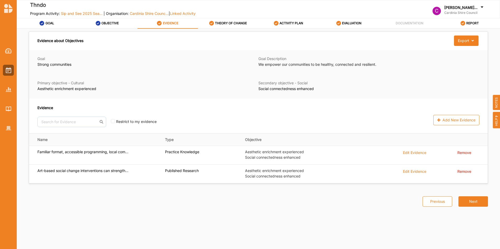
click at [468, 203] on button "Next" at bounding box center [473, 201] width 30 height 10
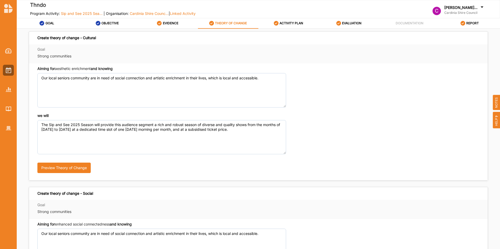
scroll to position [114, 0]
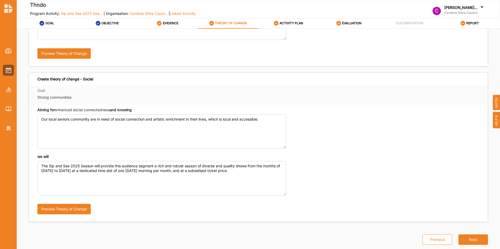
click at [462, 238] on button "Next" at bounding box center [473, 240] width 30 height 10
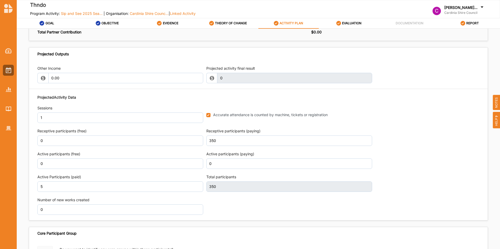
scroll to position [653, 0]
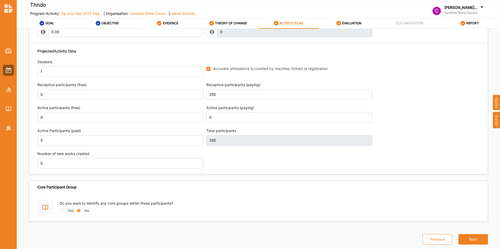
click at [465, 229] on div "Previous Next" at bounding box center [452, 233] width 72 height 23
click at [464, 241] on button "Next" at bounding box center [473, 239] width 30 height 10
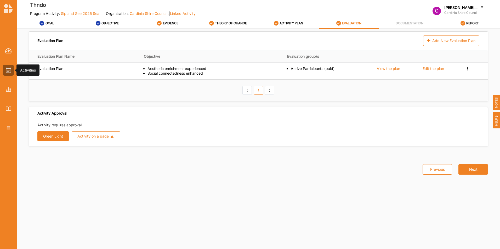
click at [11, 72] on img at bounding box center [8, 70] width 5 height 6
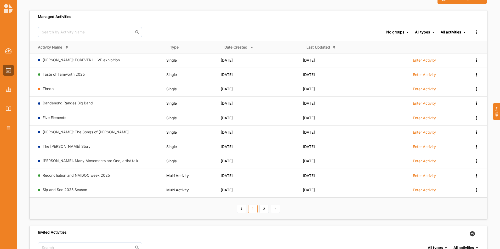
scroll to position [31, 0]
click at [264, 211] on link "2" at bounding box center [263, 209] width 9 height 8
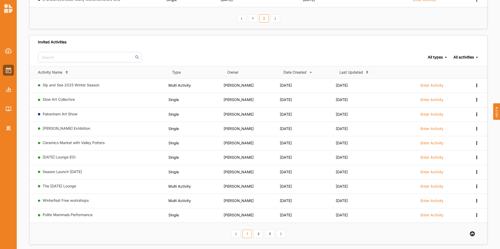
scroll to position [98, 0]
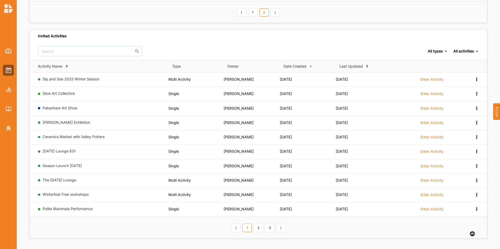
click at [71, 211] on link "Polite Mammals Performance" at bounding box center [68, 209] width 50 height 4
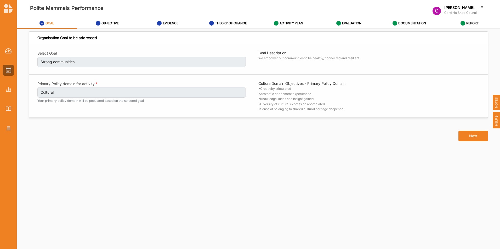
click at [465, 136] on button "Next" at bounding box center [473, 136] width 30 height 10
select select "1"
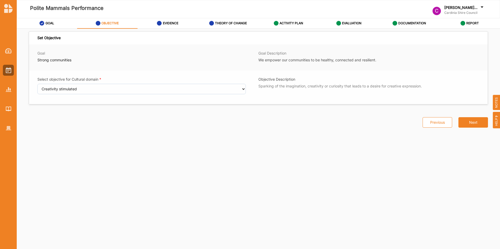
click at [474, 124] on button "Next" at bounding box center [473, 122] width 30 height 10
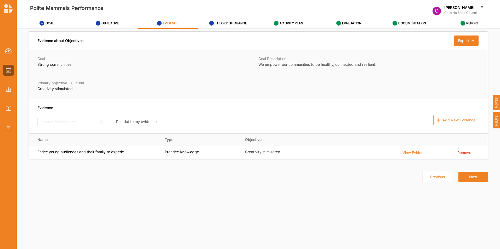
click at [473, 178] on button "Next" at bounding box center [473, 177] width 30 height 10
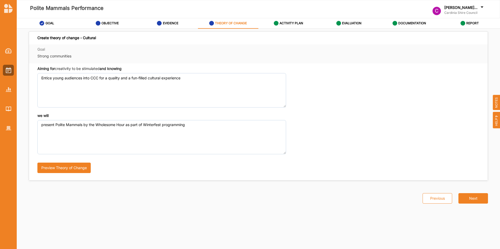
click at [472, 199] on button "Next" at bounding box center [473, 198] width 30 height 10
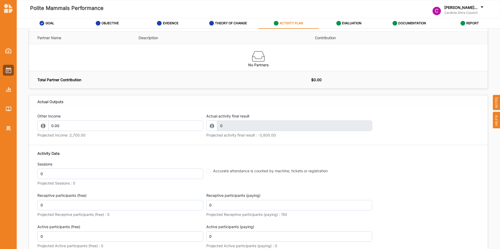
scroll to position [488, 0]
click at [130, 126] on input "0.00" at bounding box center [125, 125] width 155 height 10
type input "0"
type input "986.98"
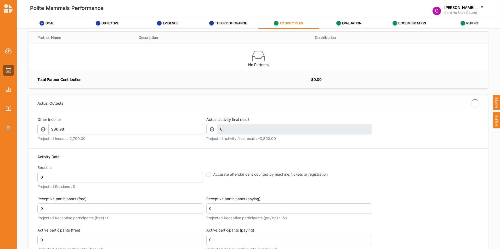
click at [116, 159] on div "Activity Data Sessions 0 Projected Sessions : 0 Accurate attendance is counted …" at bounding box center [258, 235] width 442 height 167
type input "986.98"
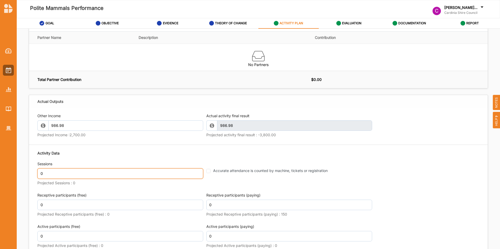
click at [109, 172] on input "0" at bounding box center [120, 174] width 166 height 10
type input "1"
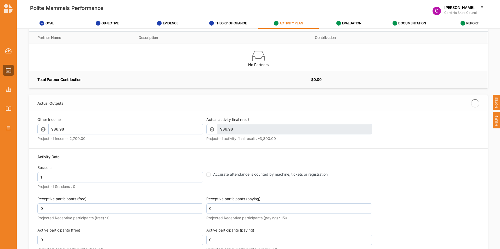
click at [209, 172] on div "Accurate attendance is counted by machine, tickets or registration" at bounding box center [287, 174] width 163 height 5
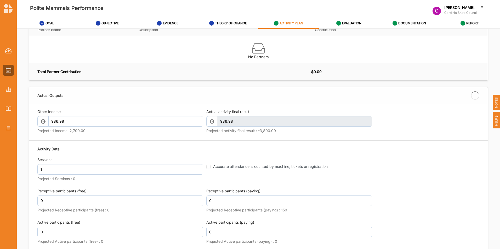
scroll to position [497, 0]
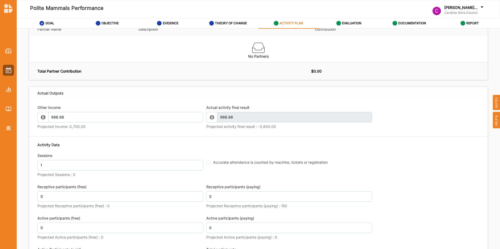
click at [208, 167] on div "Accurate attendance is counted by machine, tickets or registration" at bounding box center [289, 166] width 166 height 26
click at [207, 163] on input "Accurate attendance is counted by machine, tickets or registration" at bounding box center [208, 163] width 4 height 4
checkbox input "true"
click at [120, 196] on input "0" at bounding box center [120, 197] width 166 height 10
type input "6"
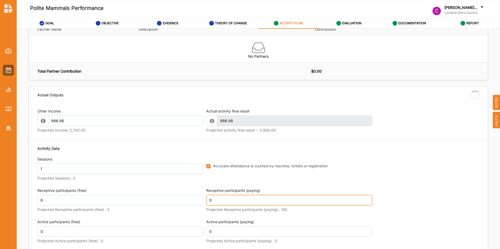
click at [237, 198] on input "0" at bounding box center [289, 200] width 166 height 10
type input "6"
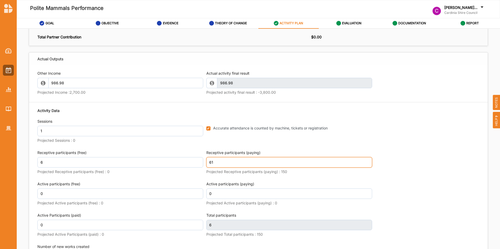
scroll to position [531, 0]
type input "61"
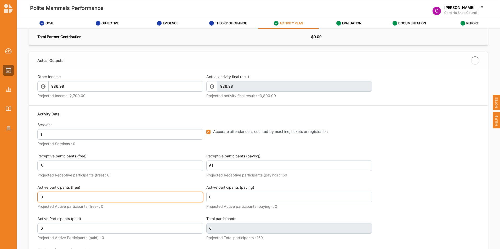
click at [181, 193] on input "0" at bounding box center [120, 197] width 166 height 10
type input "67"
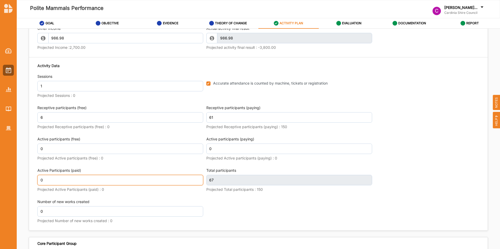
scroll to position [583, 0]
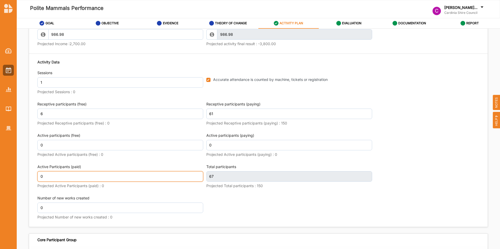
click at [166, 175] on input "0" at bounding box center [120, 176] width 166 height 10
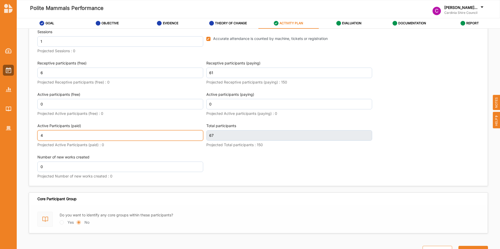
scroll to position [632, 0]
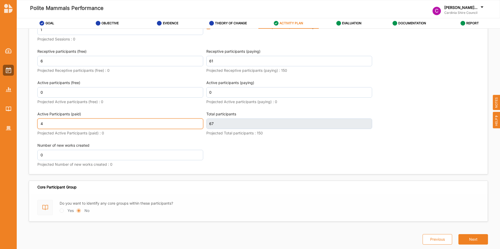
type input "4"
click at [470, 240] on button "Next" at bounding box center [473, 239] width 30 height 10
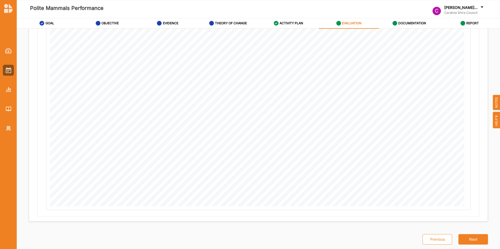
scroll to position [258, 0]
